Goal: Information Seeking & Learning: Learn about a topic

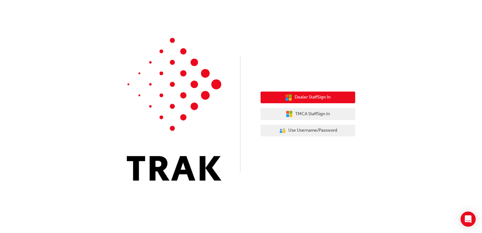
click at [312, 98] on span "Dealer Staff Sign In" at bounding box center [313, 97] width 36 height 7
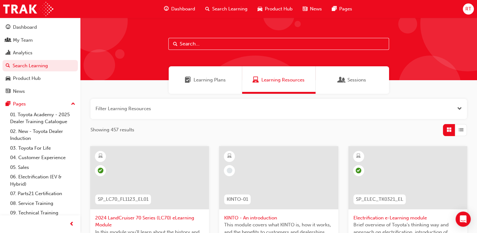
click at [198, 45] on input "text" at bounding box center [278, 44] width 221 height 12
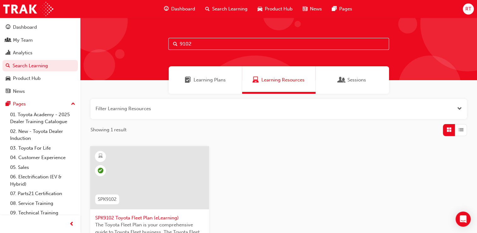
type input "9102"
click at [149, 219] on span "SPK9102 Toyota Fleet Plan (eLearning)" at bounding box center [149, 217] width 109 height 7
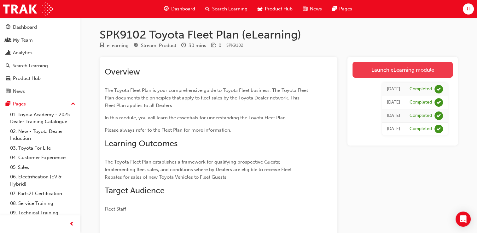
click at [395, 68] on link "Launch eLearning module" at bounding box center [403, 70] width 100 height 16
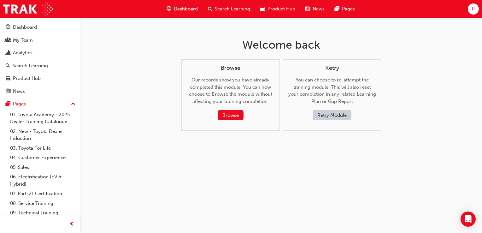
click at [335, 113] on button "Retry Module" at bounding box center [332, 115] width 39 height 10
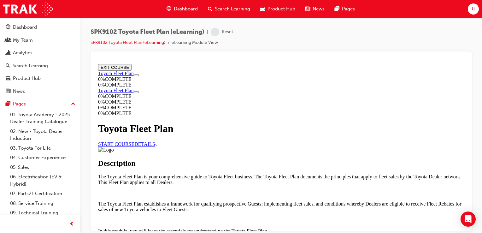
click at [134, 141] on link "START COURSE" at bounding box center [116, 143] width 36 height 5
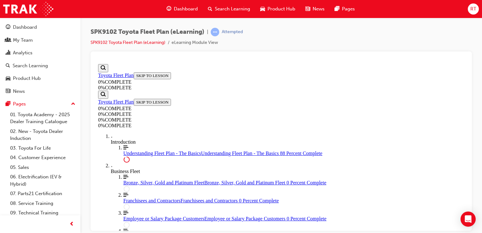
scroll to position [1345, 0]
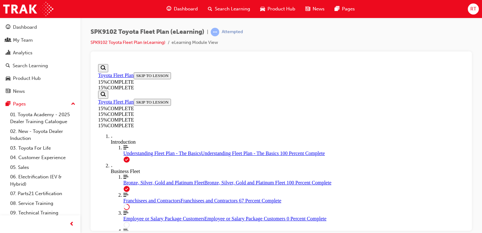
drag, startPoint x: 307, startPoint y: 183, endPoint x: 308, endPoint y: 178, distance: 5.1
drag, startPoint x: 304, startPoint y: 179, endPoint x: 302, endPoint y: 169, distance: 10.5
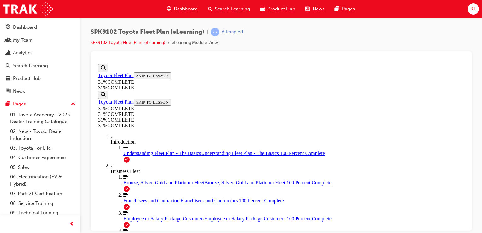
scroll to position [351, 0]
drag, startPoint x: 305, startPoint y: 184, endPoint x: 304, endPoint y: 180, distance: 3.3
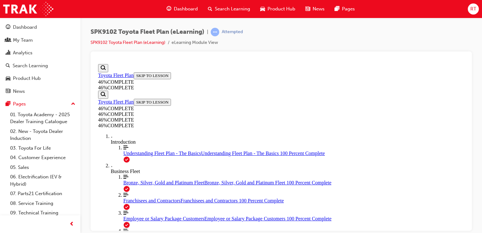
scroll to position [1897, 0]
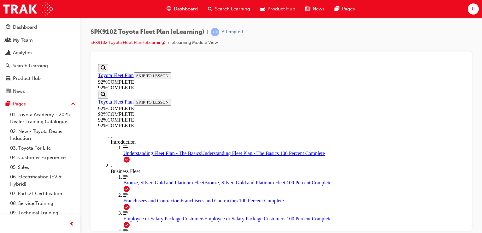
drag, startPoint x: 279, startPoint y: 118, endPoint x: 331, endPoint y: 122, distance: 52.2
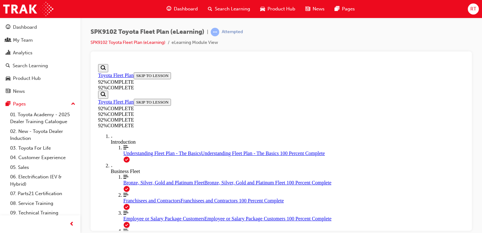
drag, startPoint x: 294, startPoint y: 149, endPoint x: 328, endPoint y: 150, distance: 33.8
drag, startPoint x: 299, startPoint y: 179, endPoint x: 339, endPoint y: 173, distance: 40.2
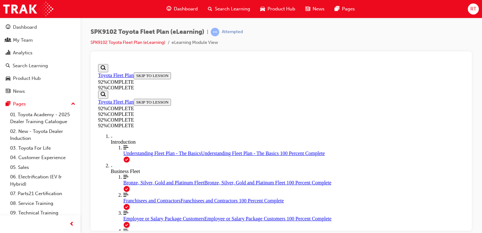
drag, startPoint x: 255, startPoint y: 156, endPoint x: 267, endPoint y: 165, distance: 15.3
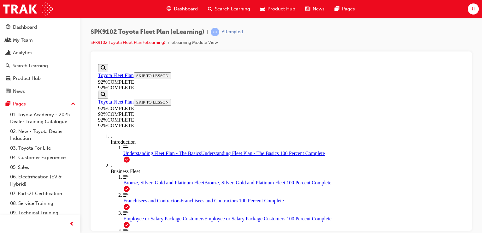
scroll to position [160, 0]
drag, startPoint x: 323, startPoint y: 201, endPoint x: 320, endPoint y: 201, distance: 3.5
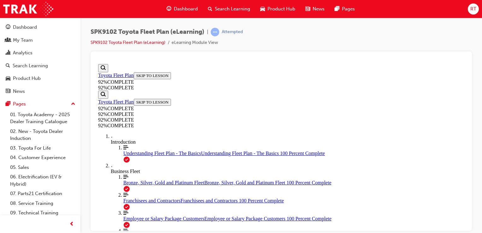
drag, startPoint x: 255, startPoint y: 149, endPoint x: 258, endPoint y: 151, distance: 3.9
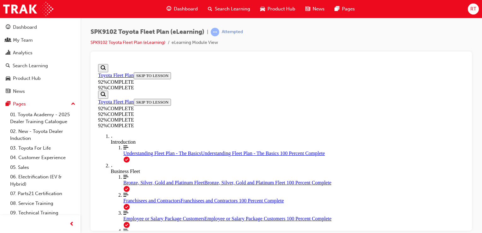
scroll to position [86, 0]
drag, startPoint x: 319, startPoint y: 192, endPoint x: 316, endPoint y: 191, distance: 3.3
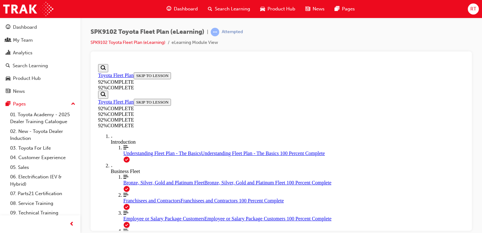
scroll to position [200, 0]
drag, startPoint x: 312, startPoint y: 200, endPoint x: 308, endPoint y: 194, distance: 7.1
drag, startPoint x: 258, startPoint y: 159, endPoint x: 264, endPoint y: 162, distance: 6.9
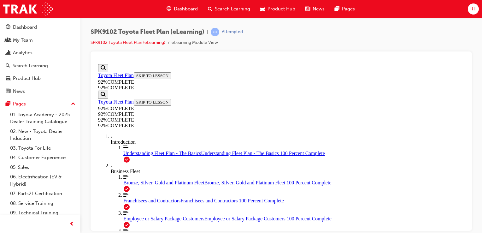
scroll to position [147, 0]
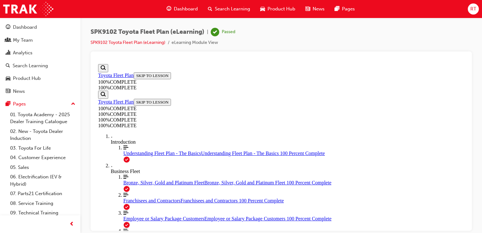
scroll to position [0, 0]
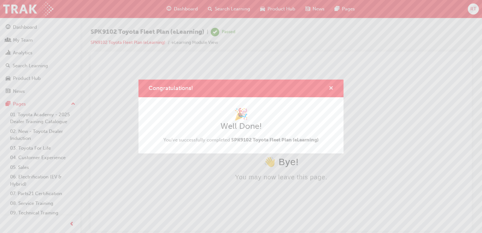
click at [332, 87] on span "cross-icon" at bounding box center [331, 89] width 5 height 6
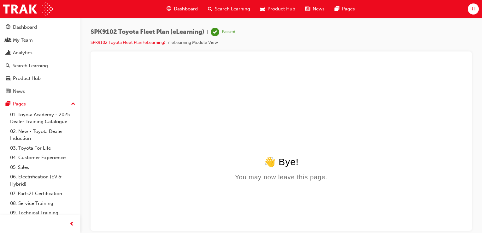
click at [471, 9] on span "RT" at bounding box center [473, 8] width 6 height 7
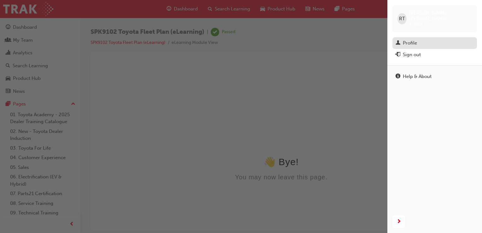
click at [410, 39] on div "Profile" at bounding box center [410, 42] width 14 height 7
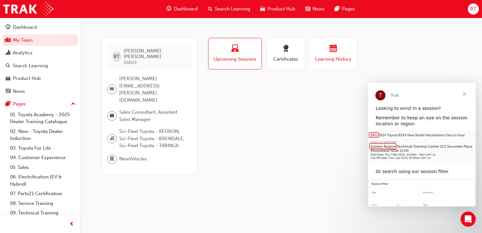
click at [327, 54] on div "button" at bounding box center [333, 50] width 38 height 10
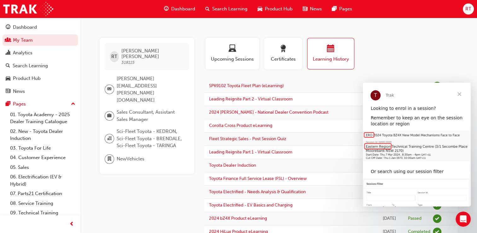
click at [382, 39] on div "Profile Upcoming Sessions Certificates Learning History" at bounding box center [331, 56] width 266 height 37
click at [459, 91] on span "Close" at bounding box center [459, 94] width 23 height 23
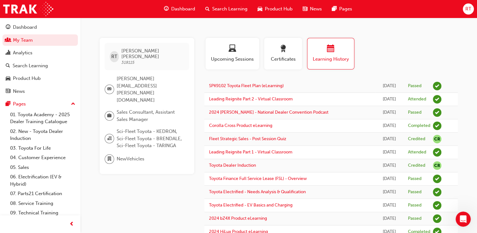
click at [225, 11] on span "Search Learning" at bounding box center [229, 8] width 35 height 7
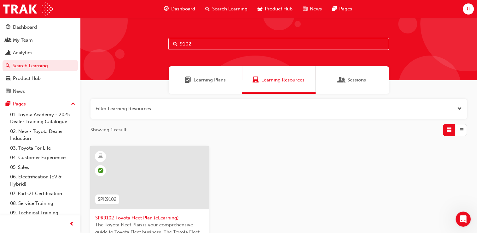
click at [215, 45] on input "9102" at bounding box center [278, 44] width 221 height 12
type input "9103"
click at [141, 216] on span "SPK9103 Toyota Sales Policies (eLearning)" at bounding box center [149, 217] width 109 height 7
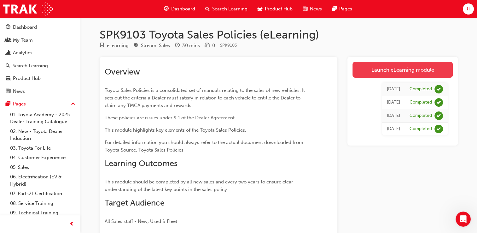
click at [380, 70] on link "Launch eLearning module" at bounding box center [403, 70] width 100 height 16
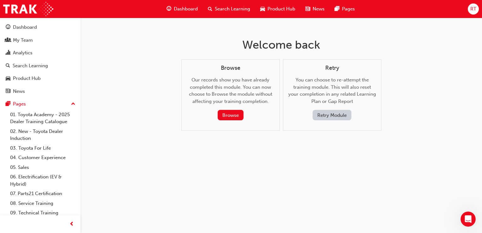
click at [336, 114] on button "Retry Module" at bounding box center [332, 115] width 39 height 10
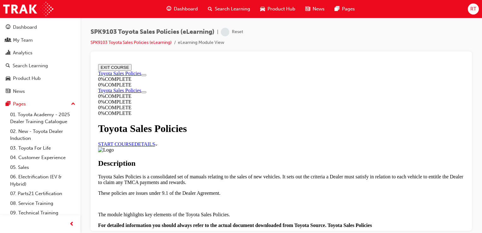
click at [134, 141] on link "START COURSE" at bounding box center [116, 143] width 36 height 5
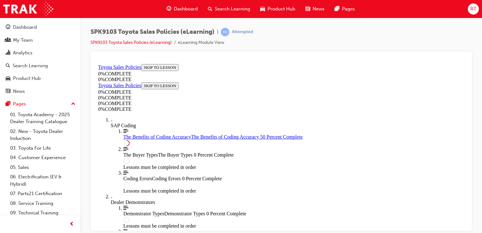
scroll to position [369, 0]
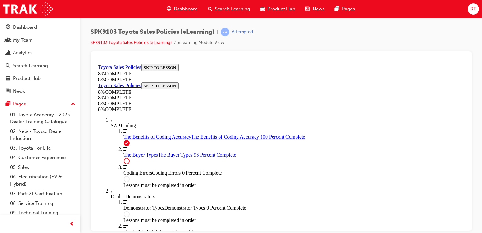
scroll to position [2606, 0]
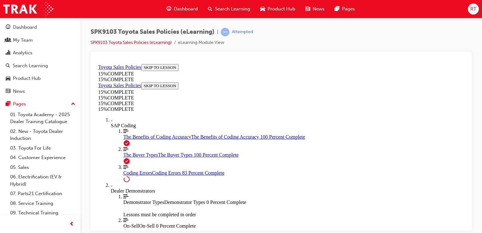
scroll to position [597, 0]
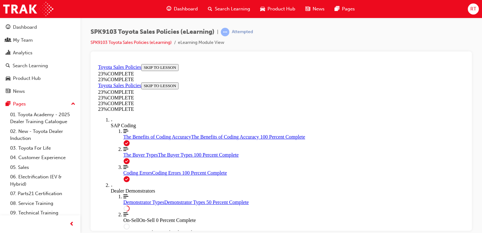
scroll to position [496, 0]
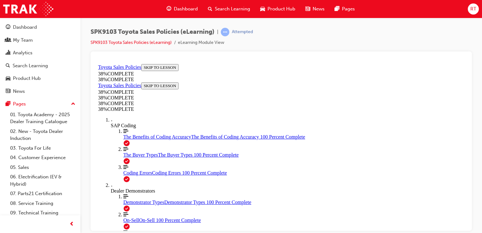
drag, startPoint x: 328, startPoint y: 186, endPoint x: 329, endPoint y: 183, distance: 3.2
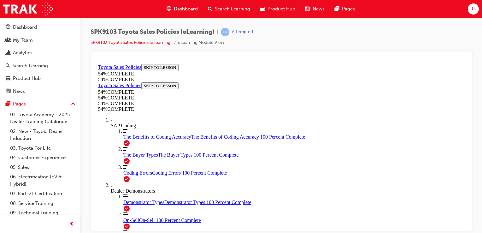
drag, startPoint x: 305, startPoint y: 210, endPoint x: 303, endPoint y: 207, distance: 3.2
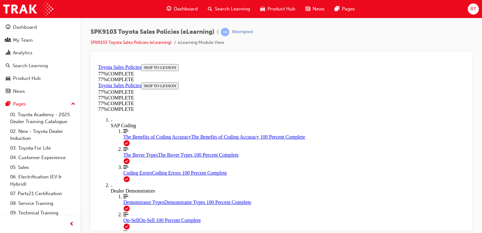
drag, startPoint x: 319, startPoint y: 193, endPoint x: 310, endPoint y: 182, distance: 14.6
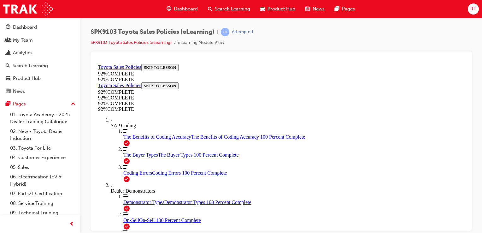
drag, startPoint x: 257, startPoint y: 154, endPoint x: 290, endPoint y: 167, distance: 35.6
drag, startPoint x: 319, startPoint y: 189, endPoint x: 323, endPoint y: 185, distance: 4.9
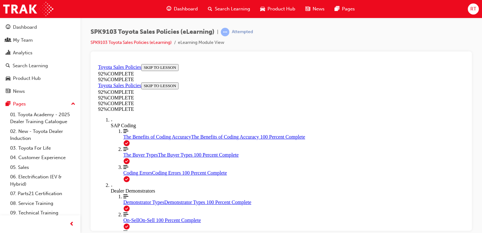
drag, startPoint x: 254, startPoint y: 111, endPoint x: 253, endPoint y: 117, distance: 6.1
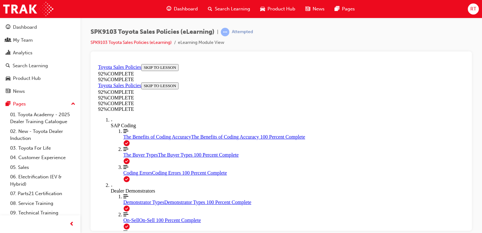
drag, startPoint x: 259, startPoint y: 204, endPoint x: 274, endPoint y: 199, distance: 16.3
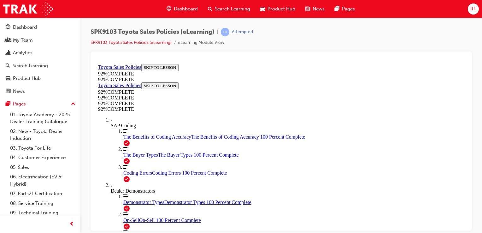
drag, startPoint x: 336, startPoint y: 207, endPoint x: 332, endPoint y: 205, distance: 4.1
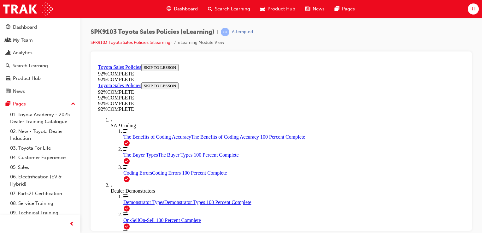
scroll to position [54, 0]
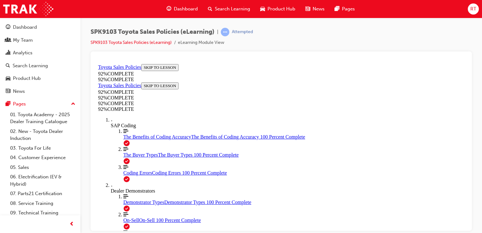
drag, startPoint x: 254, startPoint y: 128, endPoint x: 255, endPoint y: 134, distance: 6.1
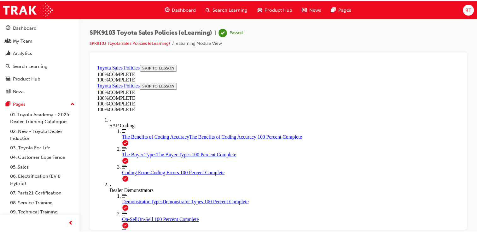
scroll to position [156, 0]
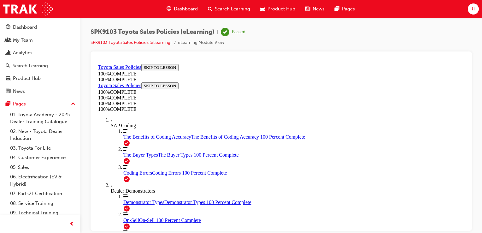
click at [473, 7] on span "RT" at bounding box center [473, 8] width 6 height 7
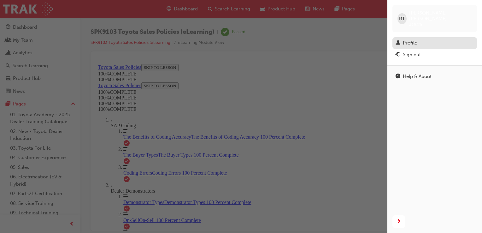
click at [414, 40] on div "Profile" at bounding box center [410, 42] width 14 height 7
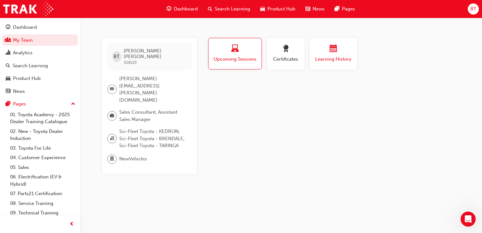
click at [340, 51] on div "button" at bounding box center [333, 50] width 38 height 10
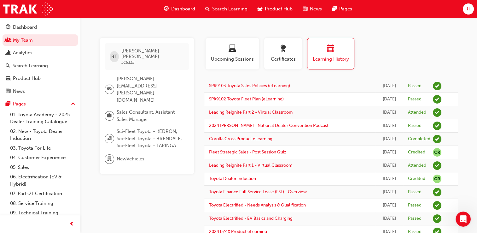
click at [470, 10] on span "RT" at bounding box center [469, 8] width 6 height 7
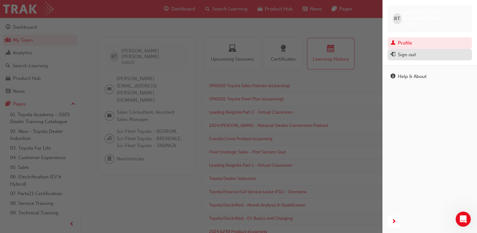
click at [413, 51] on div "Sign out" at bounding box center [407, 54] width 18 height 7
